Goal: Information Seeking & Learning: Learn about a topic

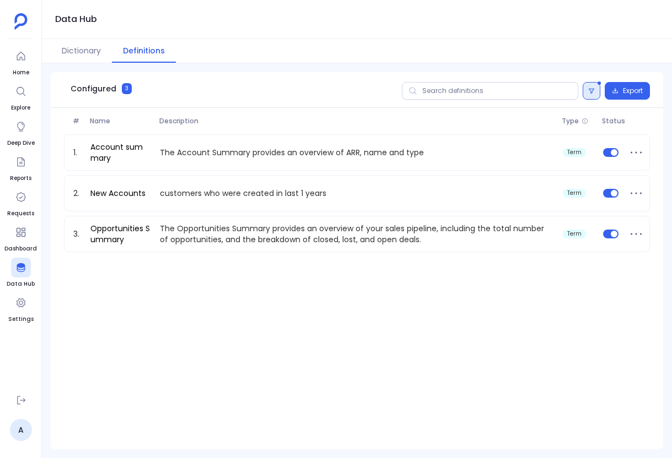
click at [593, 96] on button at bounding box center [591, 91] width 18 height 18
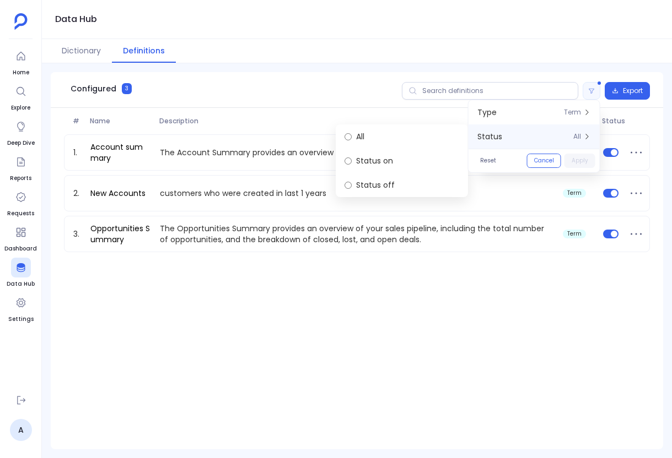
click at [300, 109] on div "# Name Description Type Status" at bounding box center [356, 121] width 611 height 26
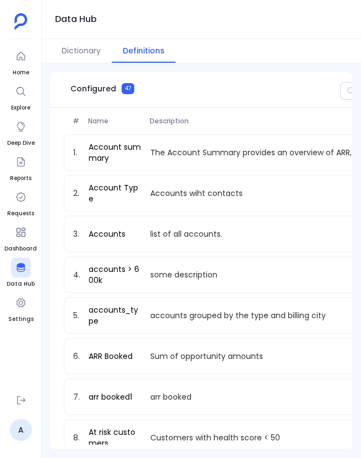
click at [360, 96] on div "Configured 47 Export # Name Description Type Status 1. Account summary The Acco…" at bounding box center [202, 260] width 320 height 395
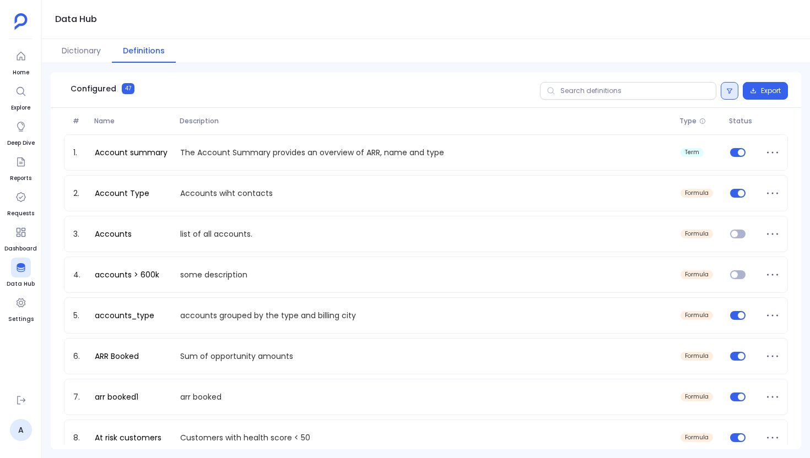
click at [361, 93] on icon at bounding box center [729, 91] width 7 height 7
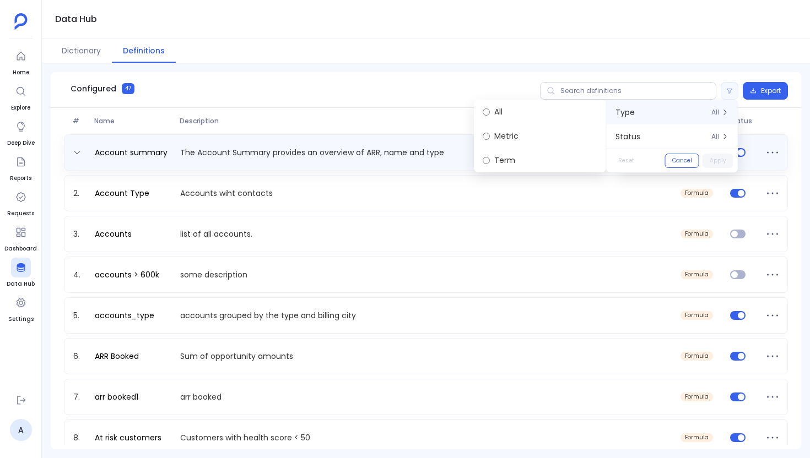
click at [361, 148] on p "The Account Summary provides an overview of ARR, name and type" at bounding box center [426, 152] width 500 height 11
